Goal: Obtain resource: Download file/media

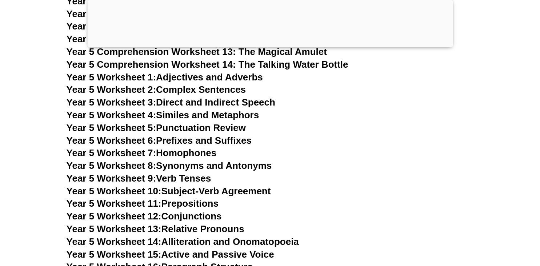
scroll to position [3704, 0]
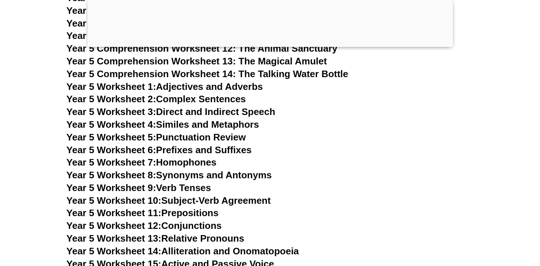
click at [236, 139] on link "Year 5 Worksheet 5: Punctuation Review" at bounding box center [156, 137] width 179 height 11
click at [202, 149] on link "Year 5 Worksheet 6: Prefixes and Suffixes" at bounding box center [159, 149] width 185 height 11
click at [354, 143] on h3 "Year 5 Worksheet 5: Punctuation Review" at bounding box center [270, 137] width 407 height 12
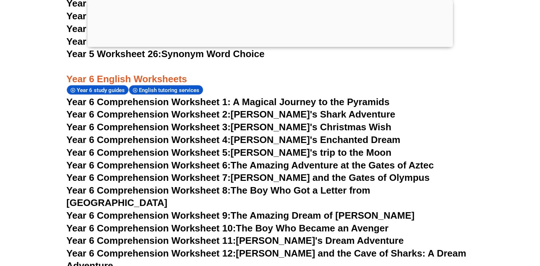
scroll to position [4272, 0]
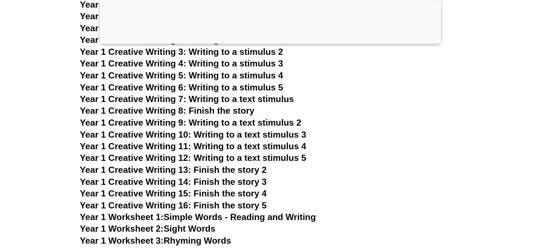
scroll to position [1278, 0]
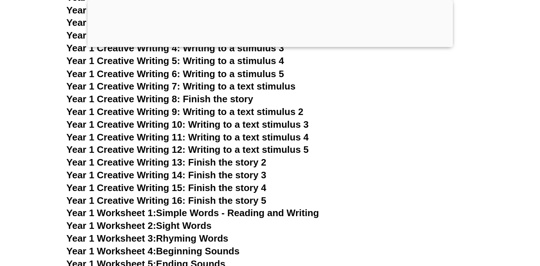
click at [269, 214] on link "Year 1 Worksheet 1: Simple Words - Reading and Writing" at bounding box center [193, 212] width 253 height 11
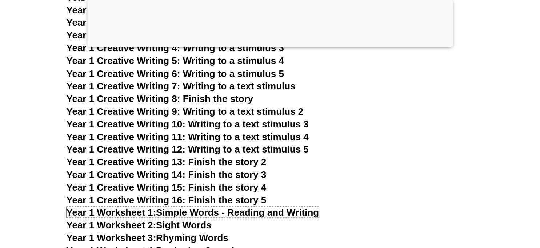
scroll to position [1355, 0]
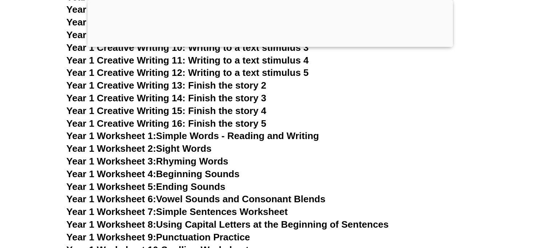
click at [193, 148] on link "Year 1 Worksheet 2: Sight Words" at bounding box center [139, 148] width 145 height 11
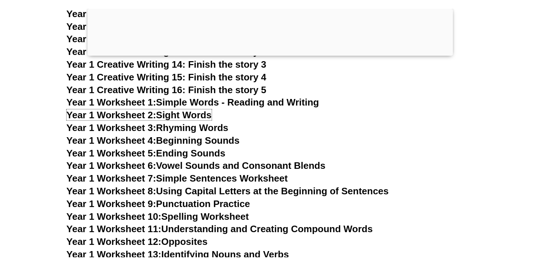
scroll to position [1432, 0]
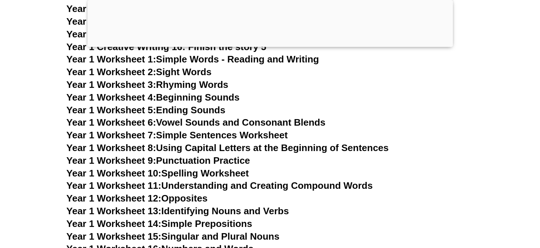
click at [191, 87] on link "Year 1 Worksheet 3: Rhyming Words" at bounding box center [148, 84] width 162 height 11
